Goal: Navigation & Orientation: Understand site structure

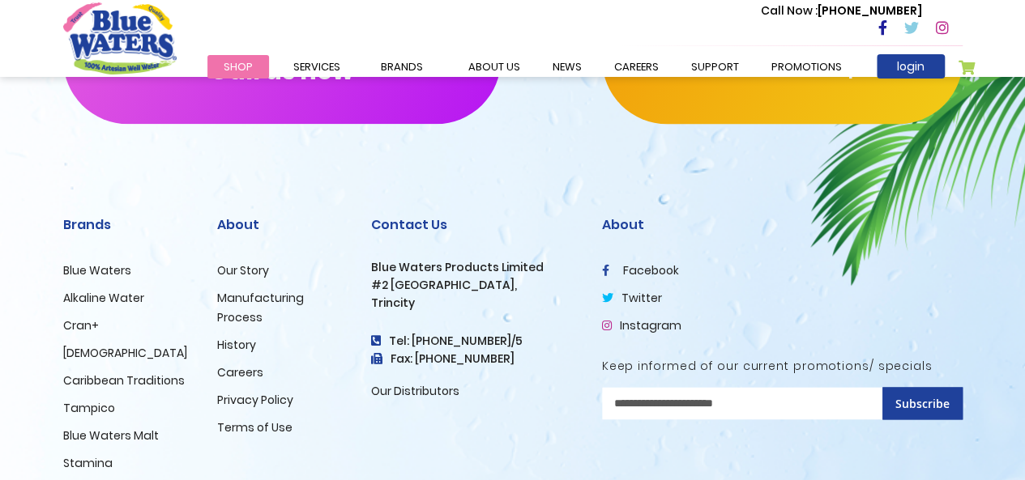
scroll to position [4091, 0]
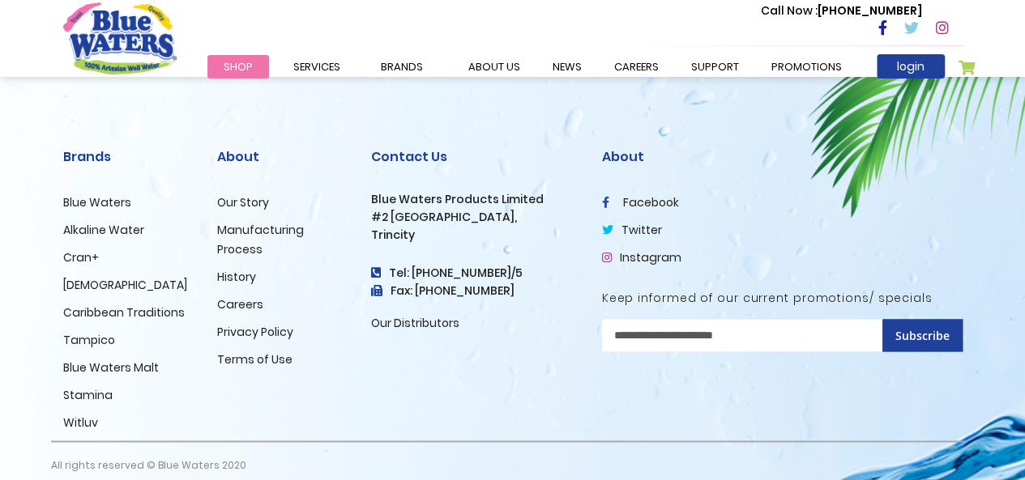
click at [97, 305] on link "Caribbean Traditions" at bounding box center [124, 313] width 122 height 16
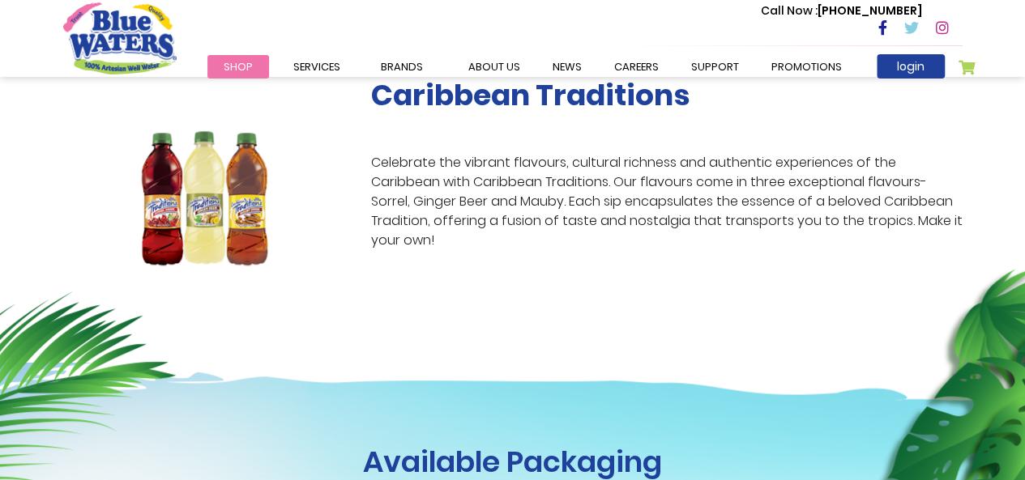
scroll to position [321, 0]
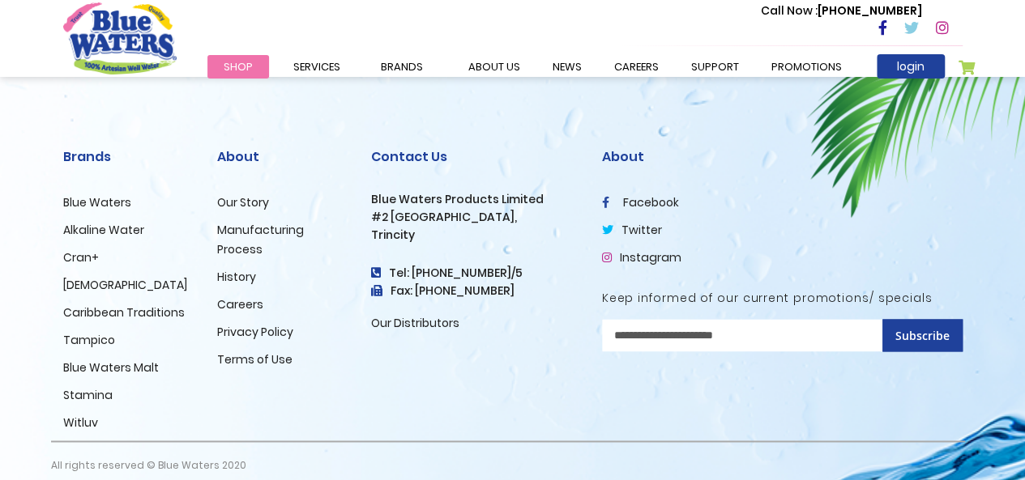
scroll to position [4091, 0]
click at [88, 360] on link "Blue Waters Malt" at bounding box center [111, 368] width 96 height 16
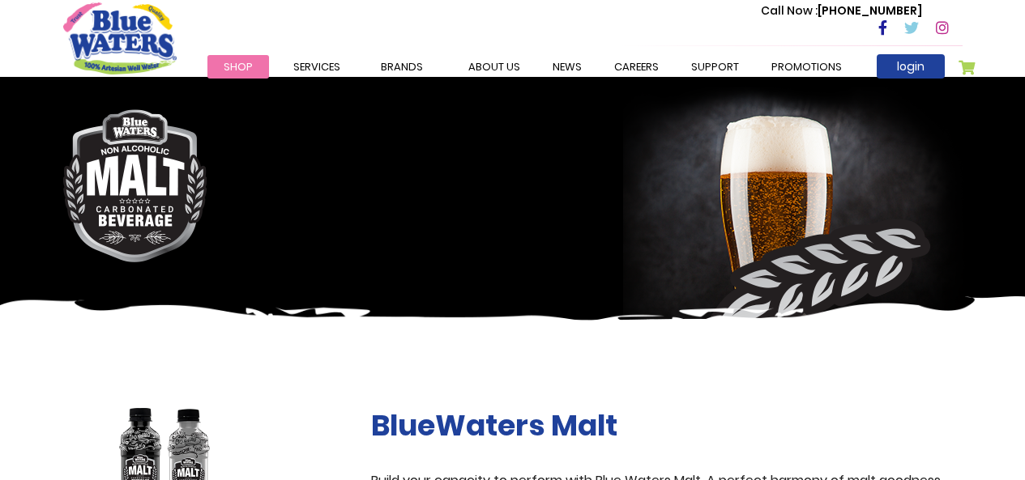
scroll to position [199, 0]
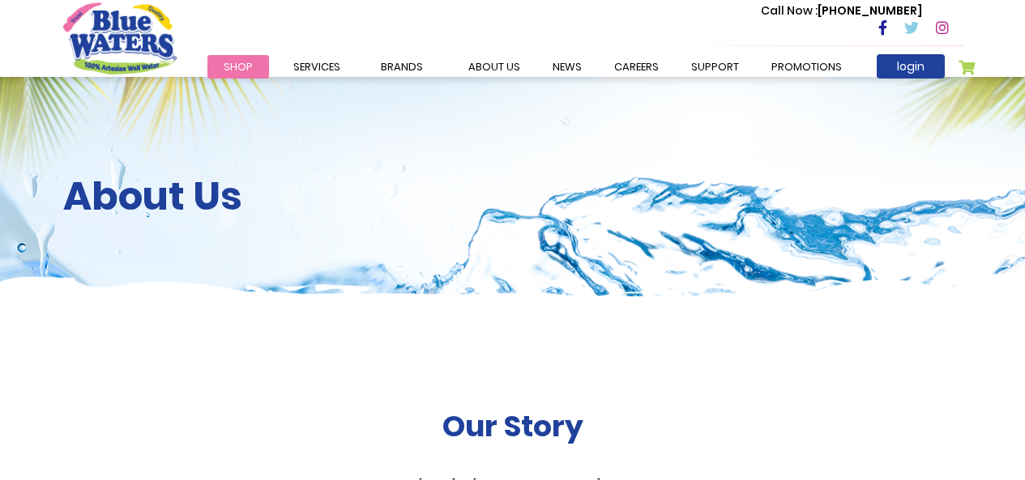
scroll to position [4091, 0]
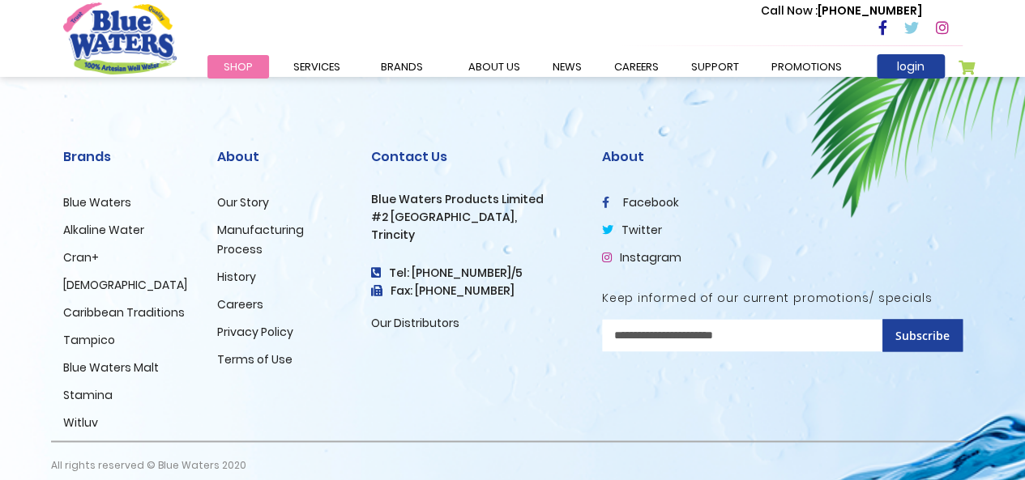
click at [78, 387] on link "Stamina" at bounding box center [87, 395] width 49 height 16
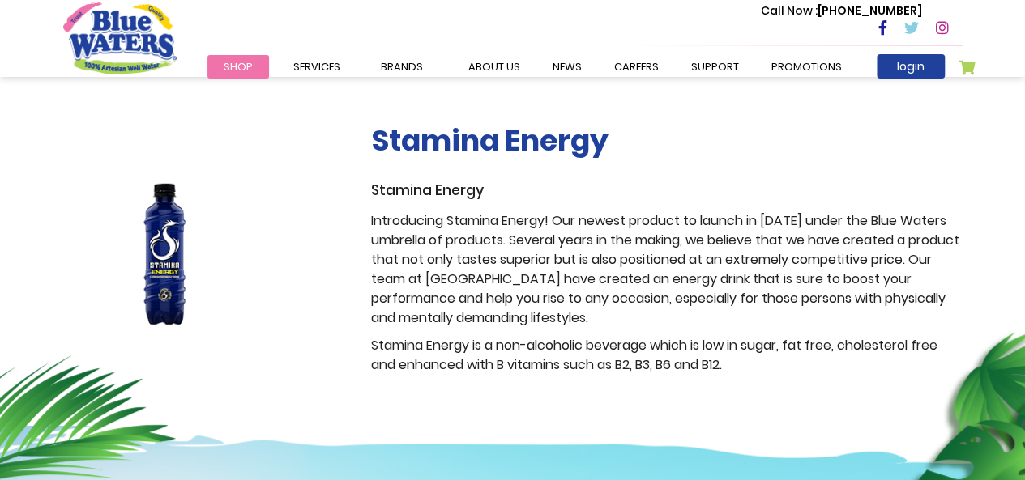
scroll to position [272, 0]
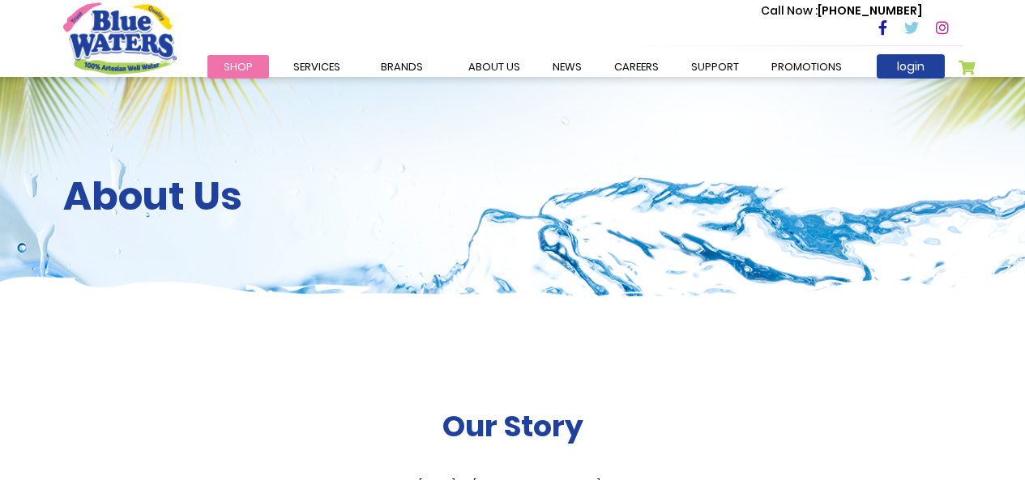
scroll to position [4091, 0]
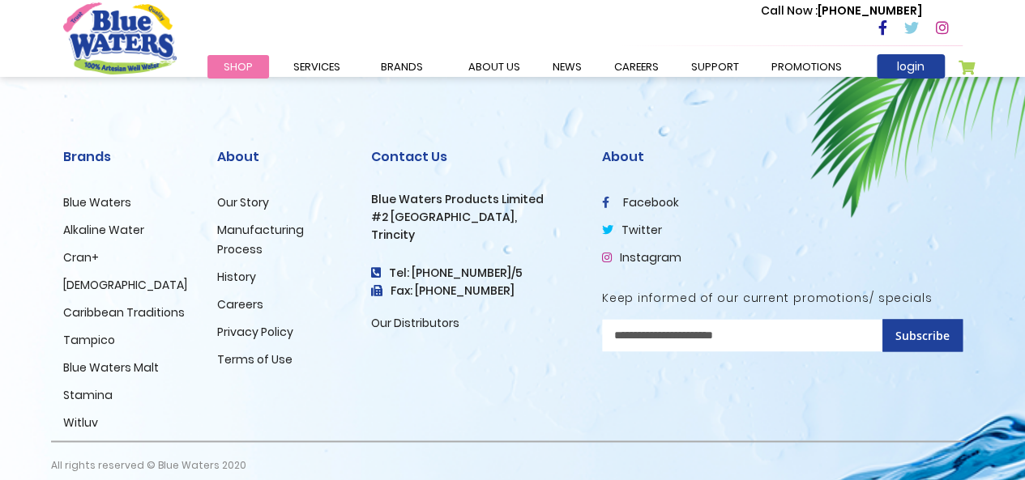
click at [92, 415] on link "Witluv" at bounding box center [80, 423] width 35 height 16
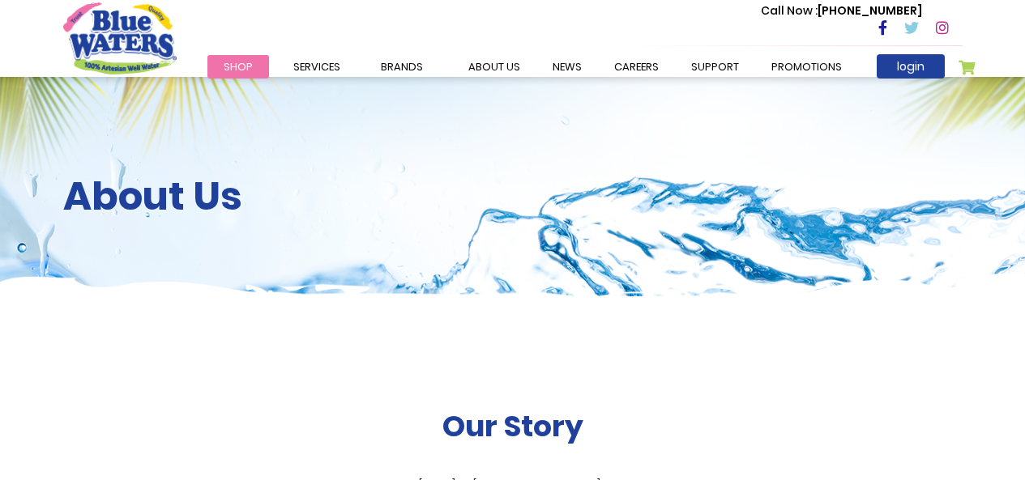
scroll to position [4091, 0]
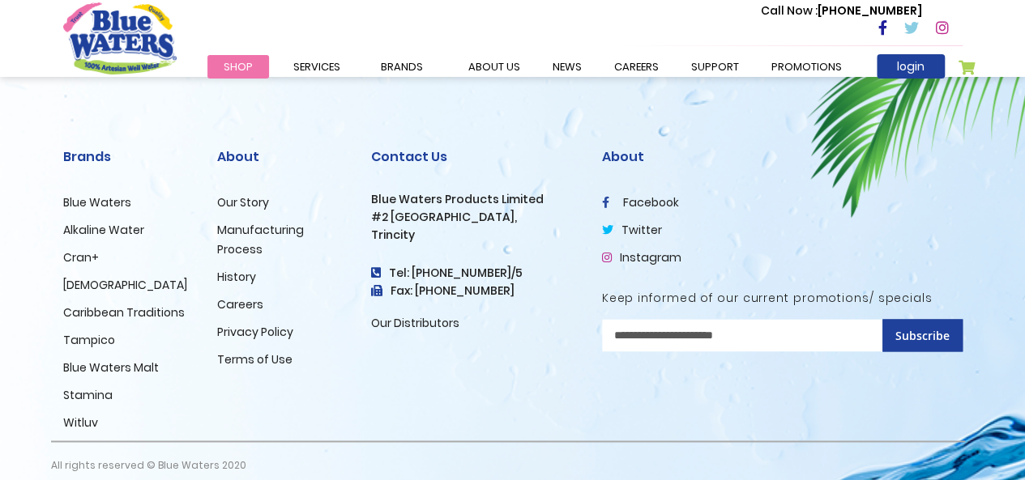
click at [83, 332] on link "Tampico" at bounding box center [89, 340] width 52 height 16
